Goal: Transaction & Acquisition: Purchase product/service

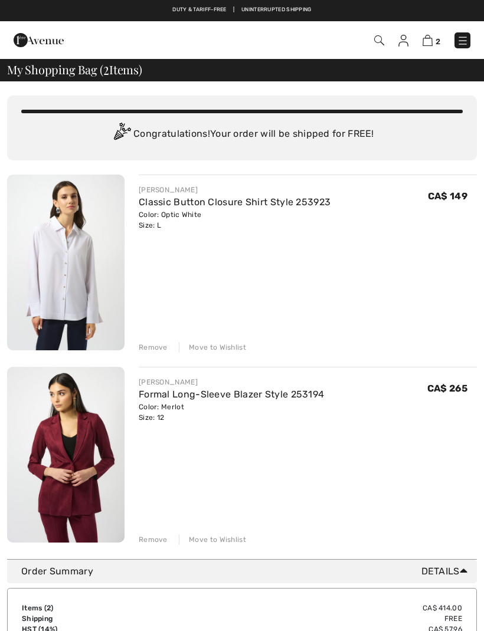
click at [280, 399] on link "Formal Long-Sleeve Blazer Style 253194" at bounding box center [231, 394] width 185 height 11
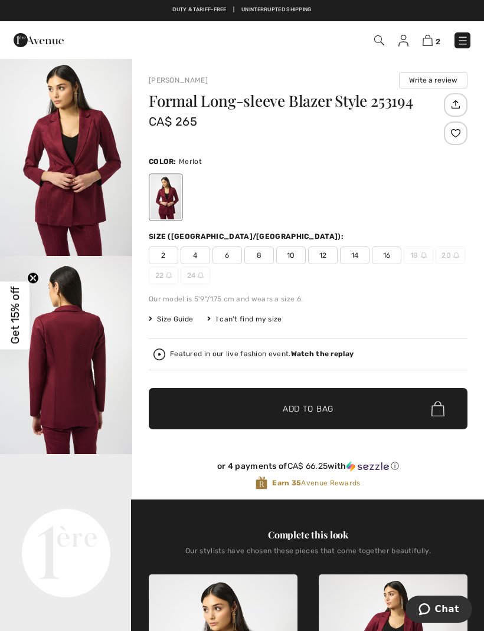
click at [324, 260] on span "12" at bounding box center [322, 256] width 29 height 18
click at [428, 45] on img at bounding box center [427, 40] width 10 height 11
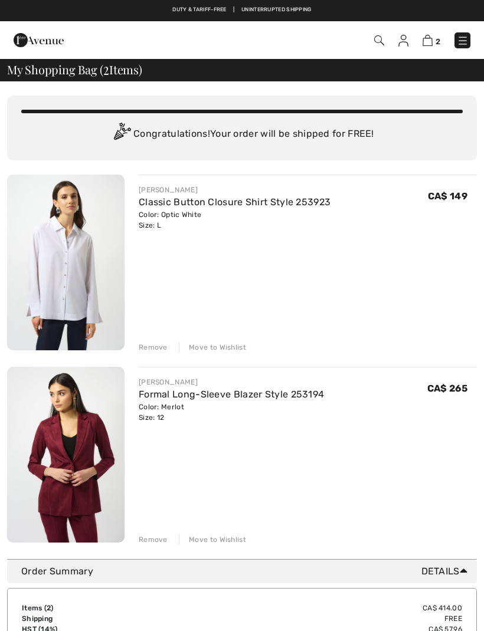
click at [88, 286] on img at bounding box center [65, 263] width 117 height 176
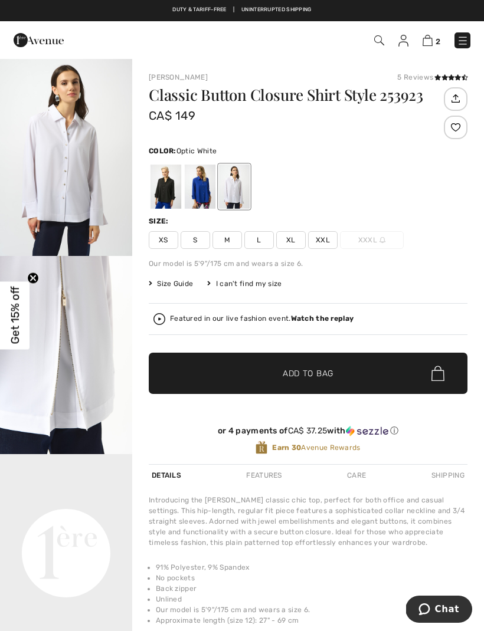
click at [169, 192] on div at bounding box center [165, 187] width 31 height 44
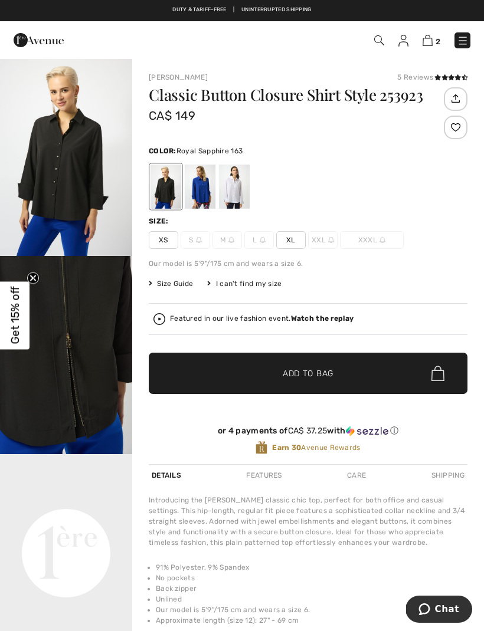
click at [205, 191] on div at bounding box center [200, 187] width 31 height 44
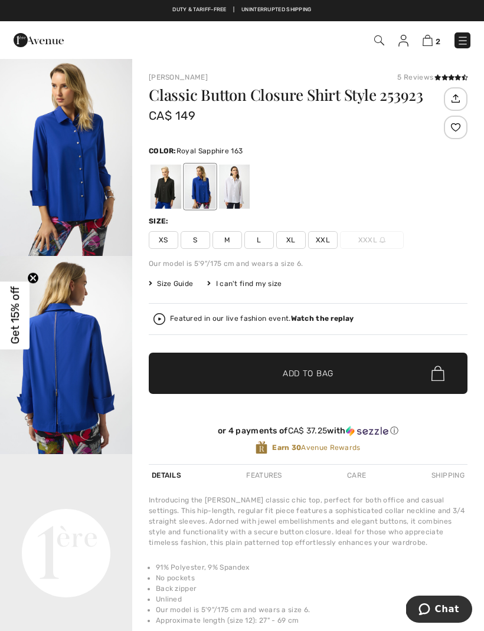
click at [236, 185] on div at bounding box center [234, 187] width 31 height 44
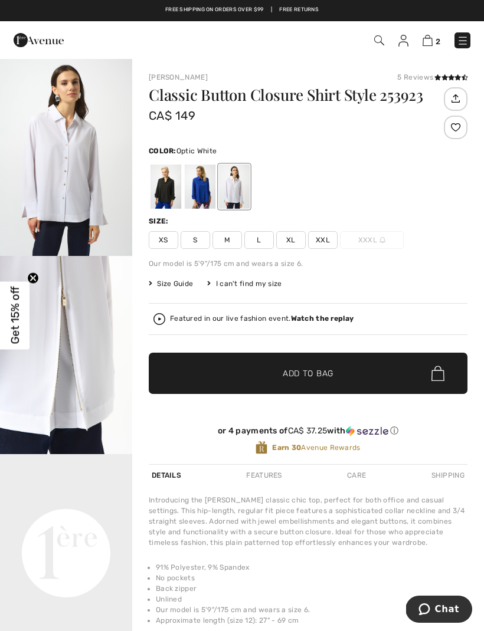
click at [426, 45] on img at bounding box center [427, 40] width 10 height 11
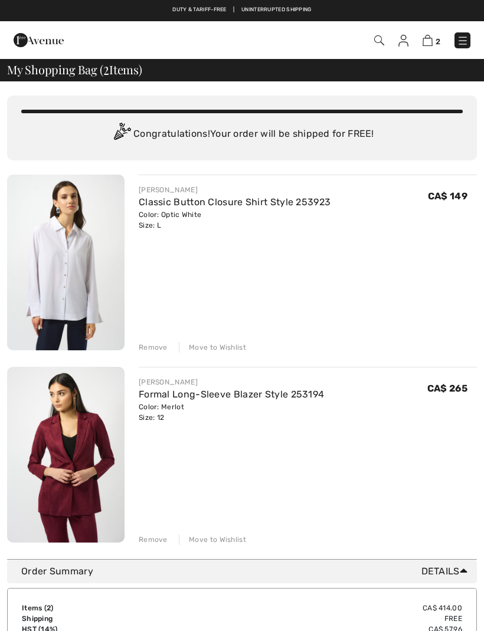
click at [92, 464] on img at bounding box center [65, 455] width 117 height 176
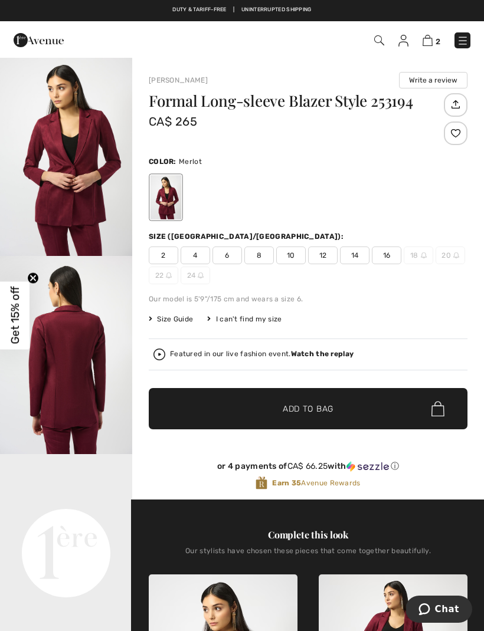
scroll to position [15, 0]
click at [342, 354] on strong "Watch the replay" at bounding box center [322, 354] width 63 height 8
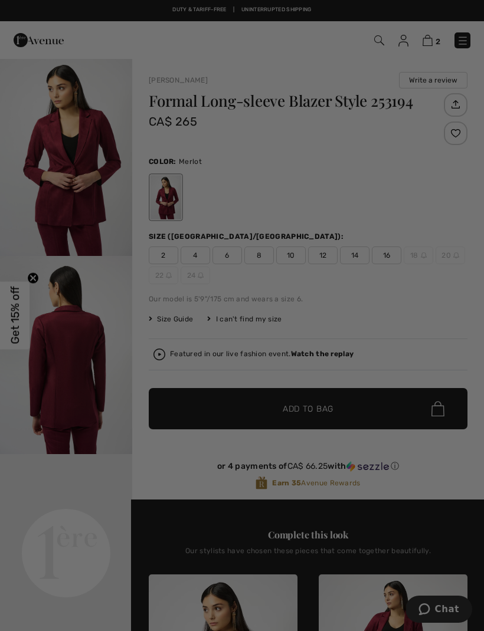
scroll to position [0, 0]
